Goal: Task Accomplishment & Management: Complete application form

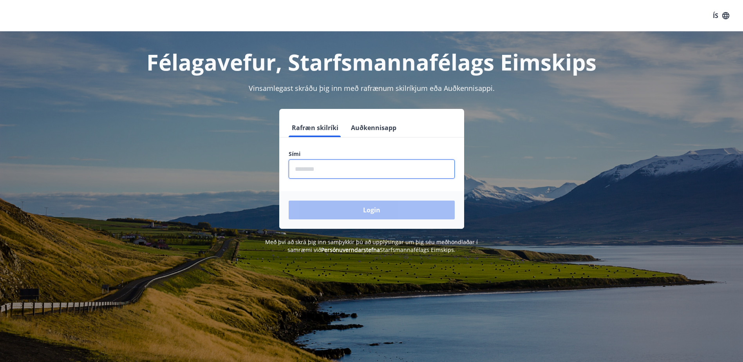
drag, startPoint x: 339, startPoint y: 166, endPoint x: 334, endPoint y: 164, distance: 5.5
click at [339, 166] on input "phone" at bounding box center [372, 168] width 166 height 19
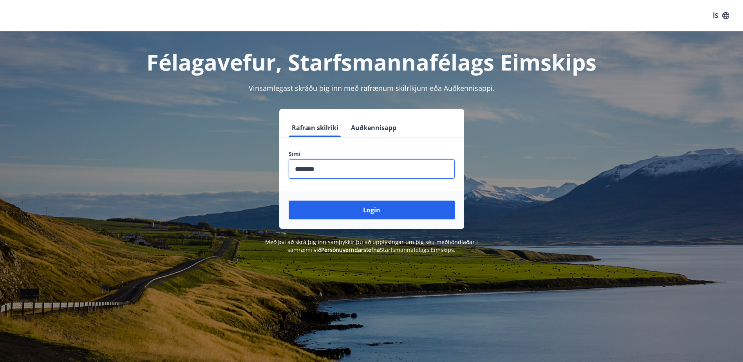
type input "********"
click at [289, 201] on button "Login" at bounding box center [372, 210] width 166 height 19
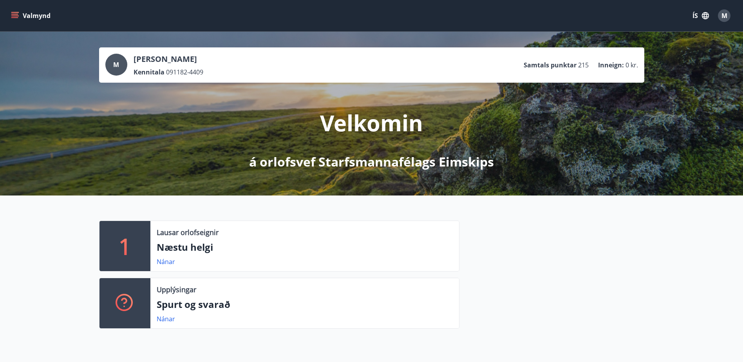
click at [16, 14] on icon "menu" at bounding box center [14, 14] width 7 height 1
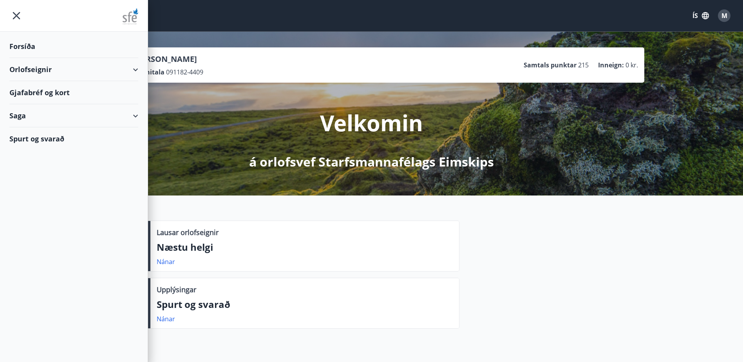
click at [46, 94] on div "Gjafabréf og kort" at bounding box center [73, 92] width 129 height 23
